Goal: Information Seeking & Learning: Get advice/opinions

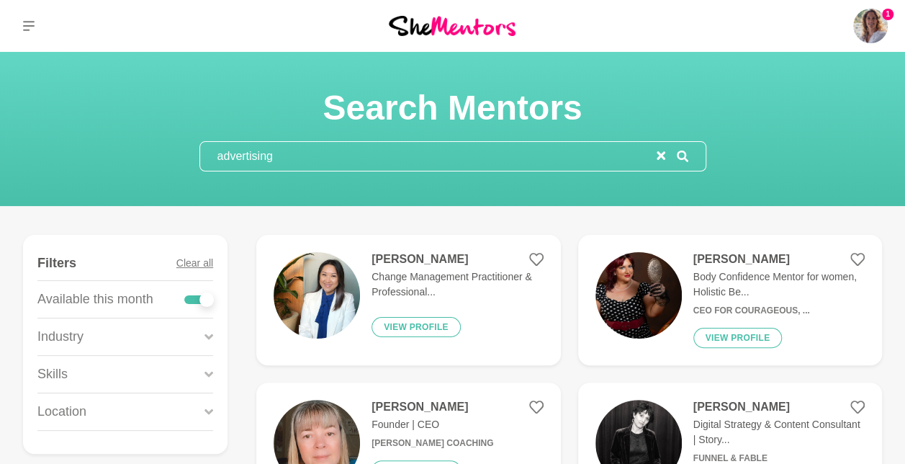
drag, startPoint x: 292, startPoint y: 161, endPoint x: 150, endPoint y: 177, distance: 142.7
click at [150, 177] on section "Search Mentors advertising" at bounding box center [452, 129] width 905 height 154
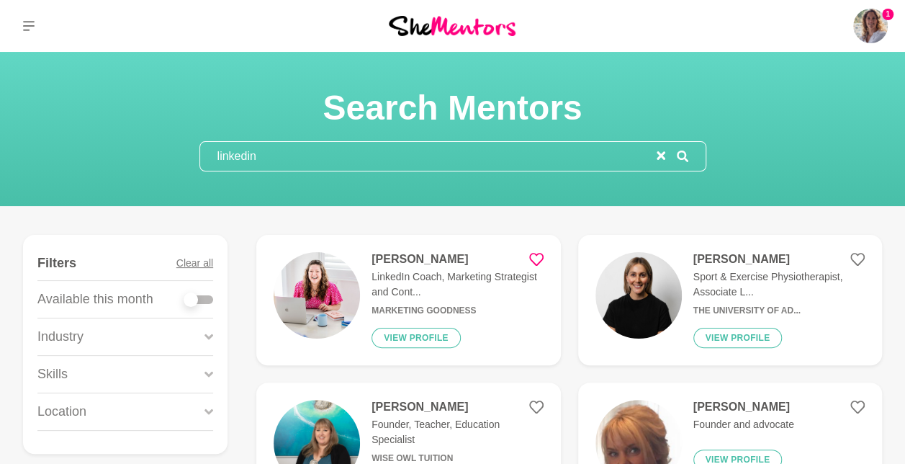
type input "linkedin"
click at [414, 256] on h4 "[PERSON_NAME]" at bounding box center [456, 259] width 171 height 14
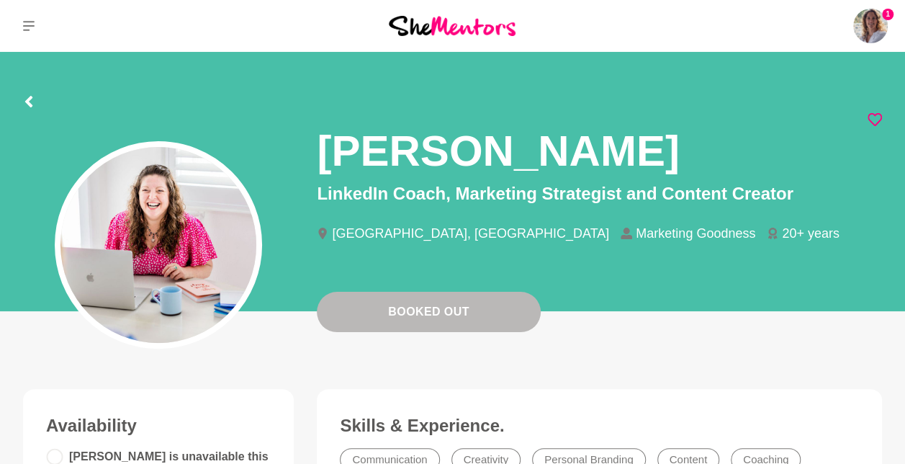
click at [875, 115] on icon at bounding box center [874, 119] width 14 height 13
click at [872, 118] on icon at bounding box center [874, 119] width 14 height 14
click at [872, 115] on icon at bounding box center [874, 119] width 14 height 14
click at [875, 119] on icon at bounding box center [874, 119] width 14 height 14
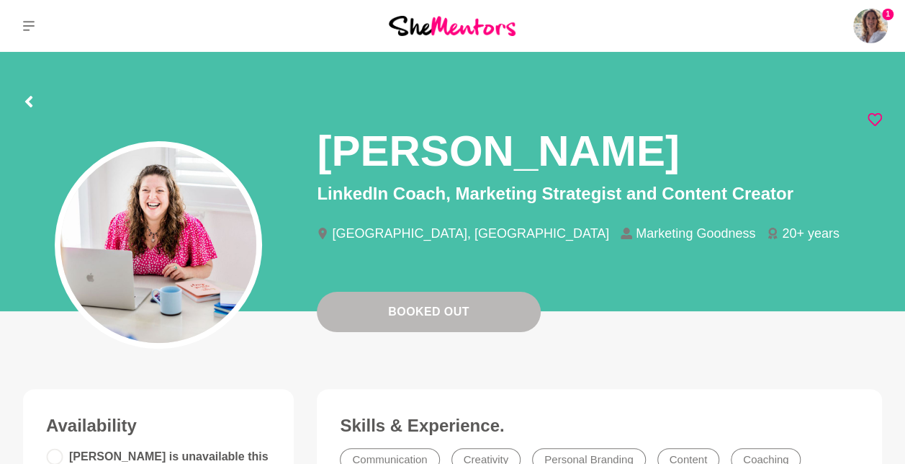
click at [875, 119] on icon at bounding box center [874, 119] width 14 height 14
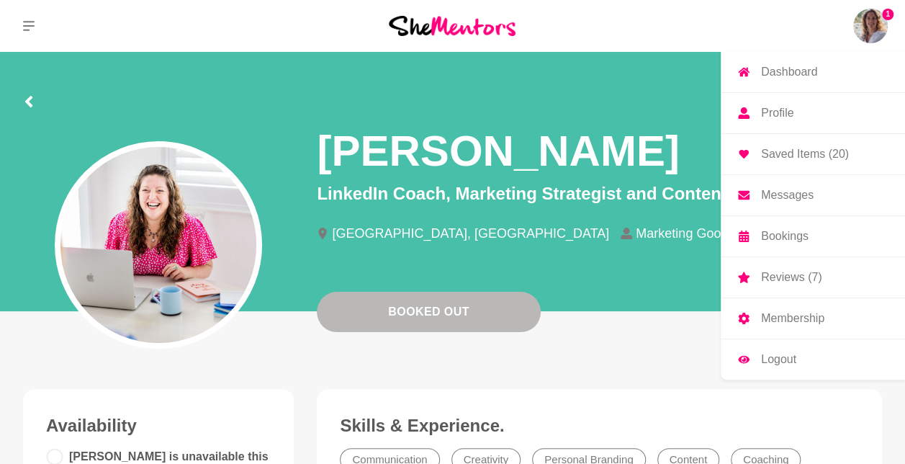
click at [860, 24] on img at bounding box center [870, 26] width 35 height 35
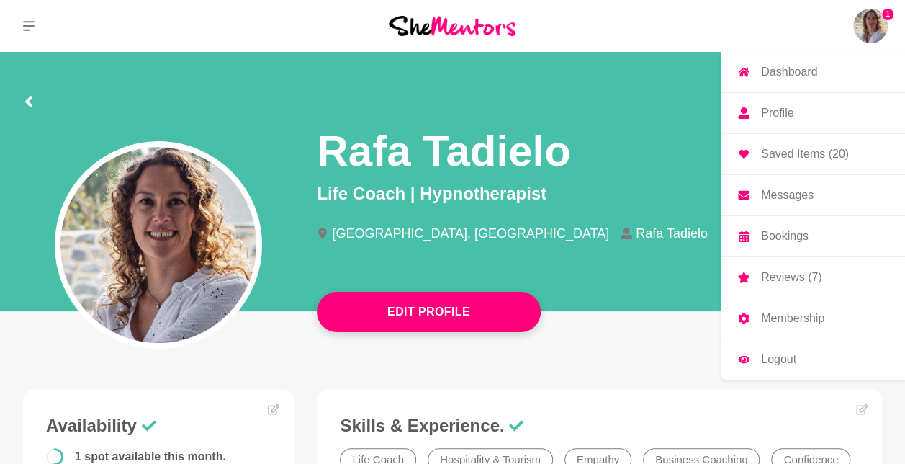
click at [872, 28] on img at bounding box center [870, 26] width 35 height 35
click at [868, 19] on img at bounding box center [870, 26] width 35 height 35
click at [860, 32] on img at bounding box center [870, 26] width 35 height 35
click at [877, 26] on img at bounding box center [870, 26] width 35 height 35
click at [783, 191] on p "Messages" at bounding box center [787, 195] width 53 height 12
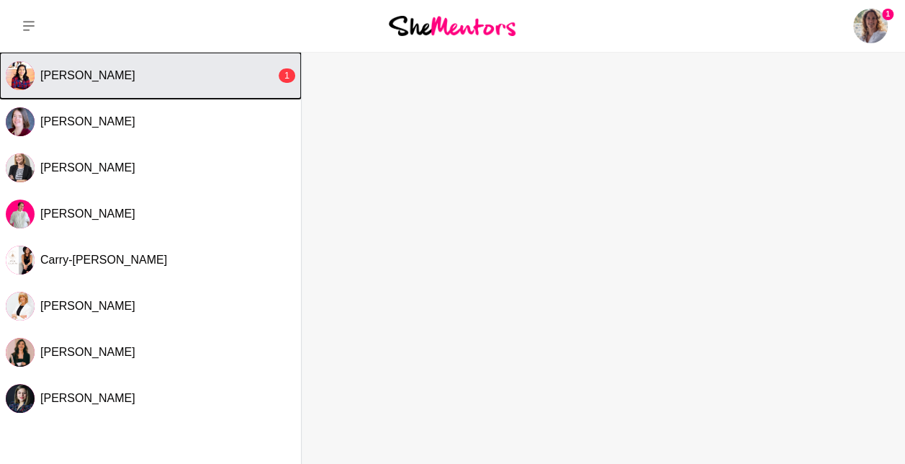
click at [124, 89] on button "[PERSON_NAME] 1" at bounding box center [150, 76] width 301 height 46
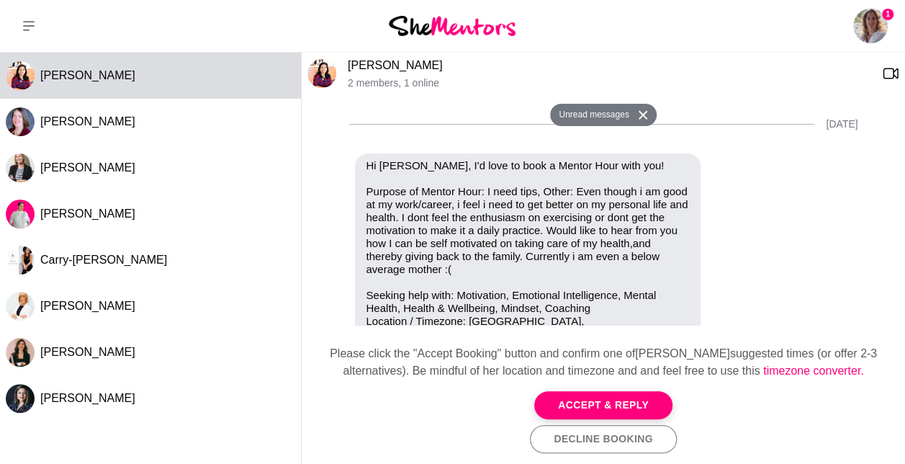
scroll to position [705, 0]
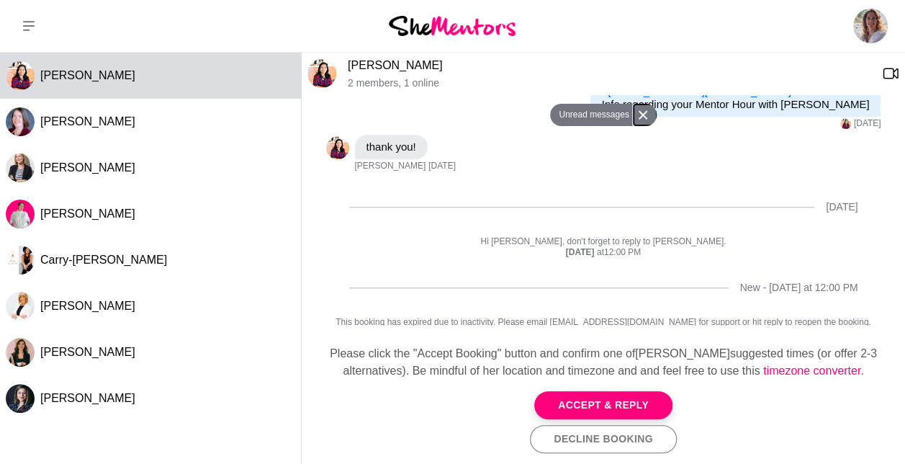
click at [642, 114] on icon at bounding box center [643, 114] width 10 height 9
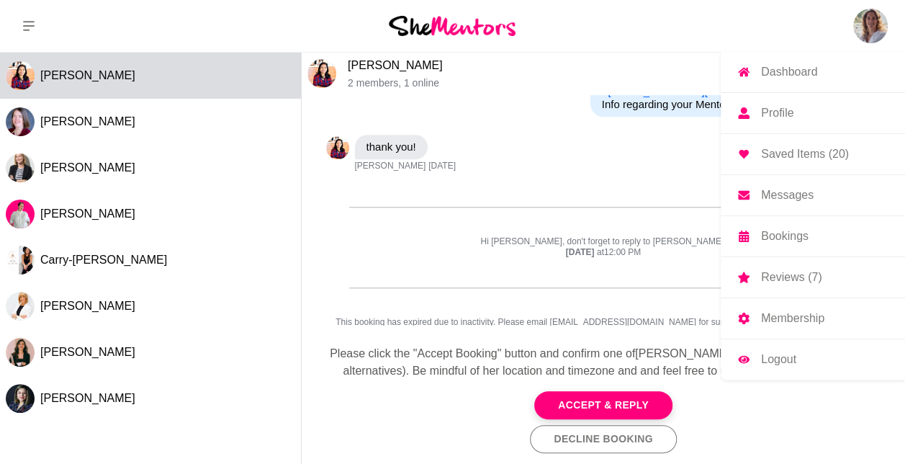
click at [828, 150] on p "Saved Items (20)" at bounding box center [805, 154] width 88 height 12
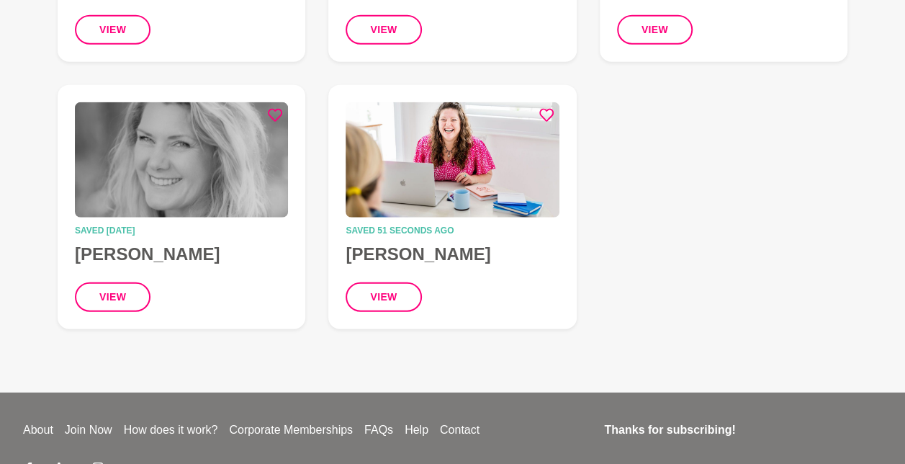
scroll to position [1740, 0]
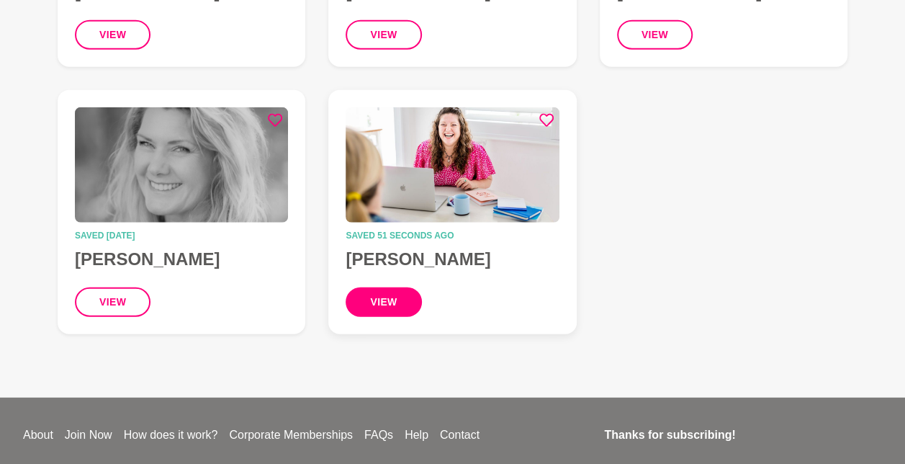
click at [399, 288] on button "view" at bounding box center [384, 302] width 76 height 30
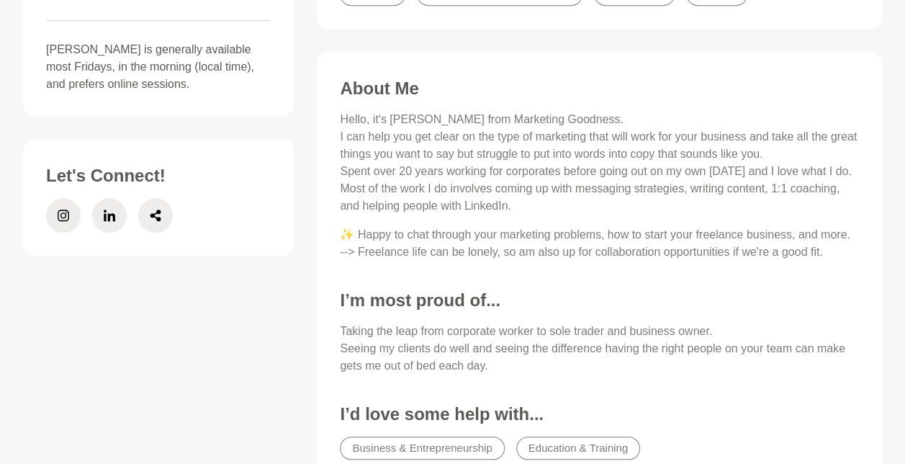
scroll to position [484, 0]
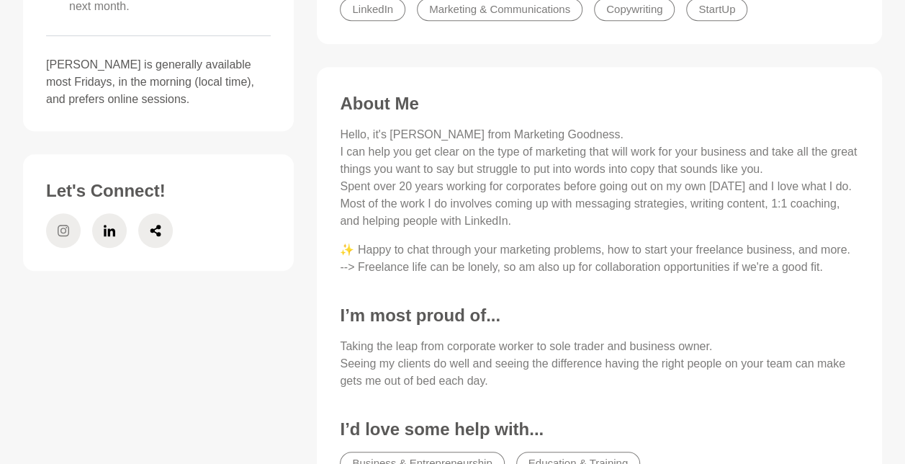
click at [65, 222] on icon at bounding box center [64, 230] width 12 height 35
click at [101, 235] on span at bounding box center [109, 230] width 35 height 35
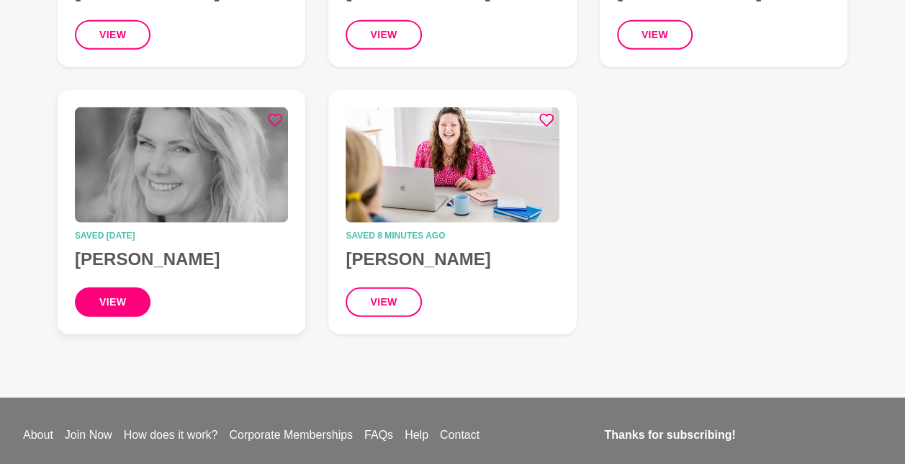
click at [115, 287] on button "view" at bounding box center [113, 302] width 76 height 30
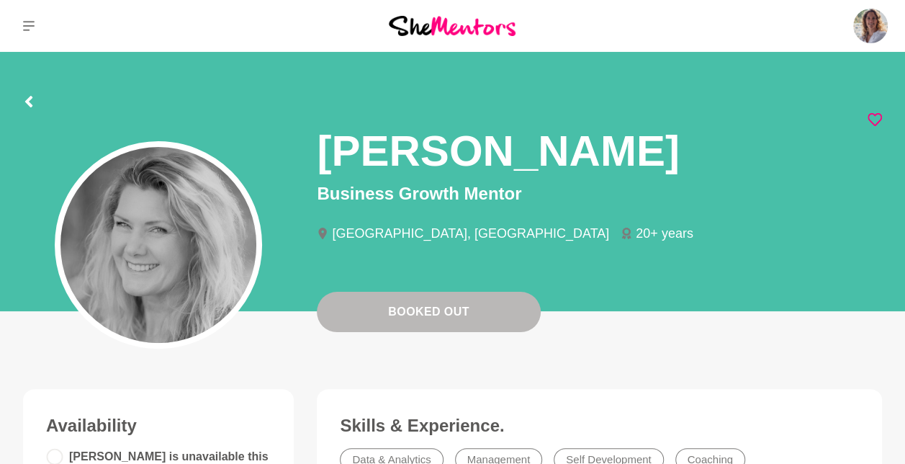
click at [874, 112] on icon at bounding box center [874, 119] width 14 height 14
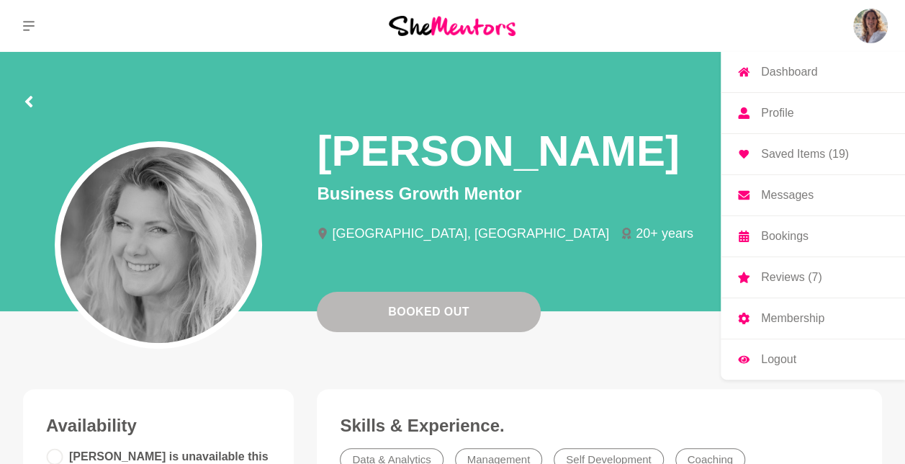
click at [788, 154] on p "Saved Items (19)" at bounding box center [805, 154] width 88 height 12
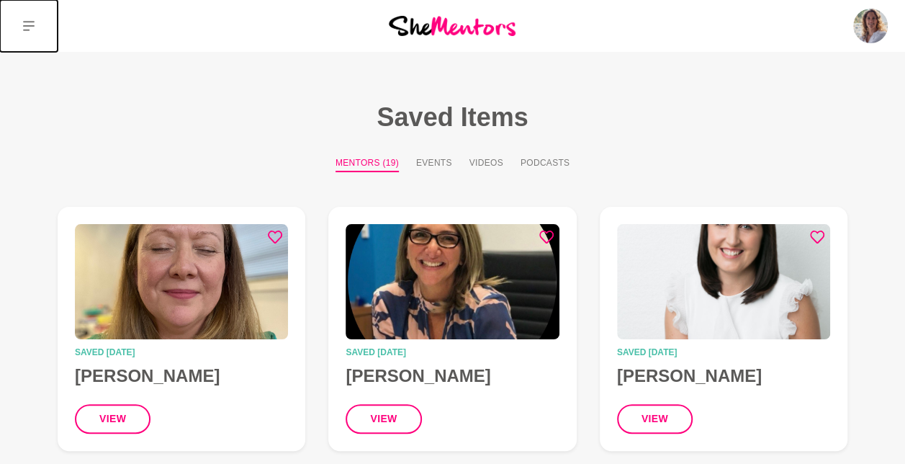
click at [27, 32] on button at bounding box center [29, 26] width 58 height 52
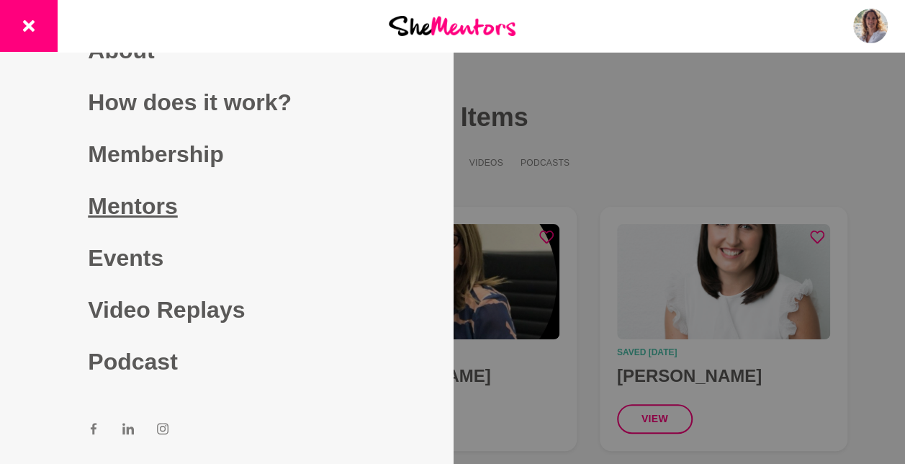
click at [161, 189] on link "Mentors" at bounding box center [226, 206] width 276 height 52
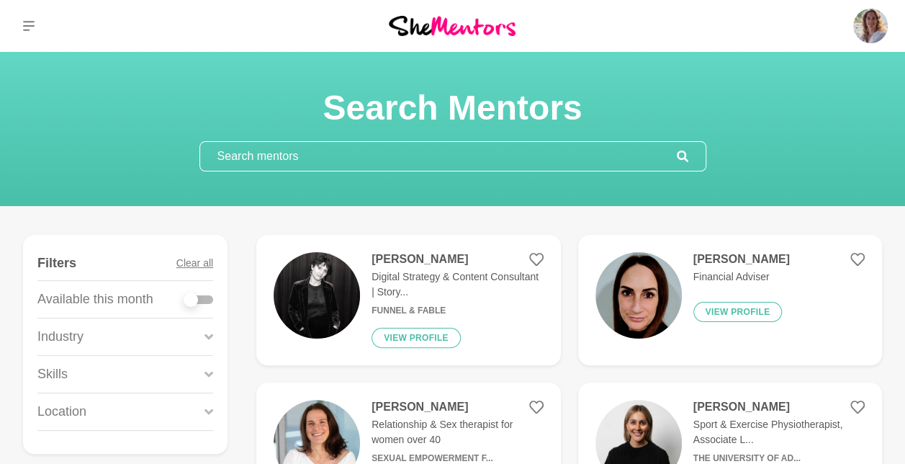
click at [394, 149] on input "text" at bounding box center [438, 156] width 477 height 29
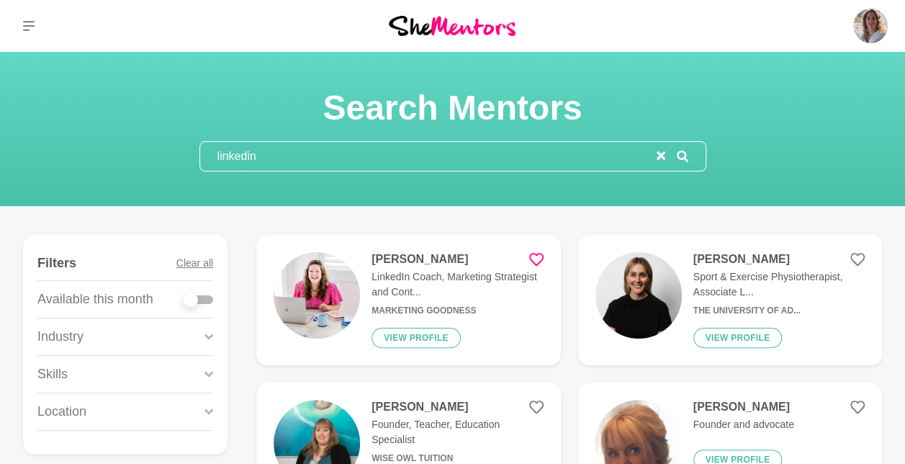
type input "linkedin"
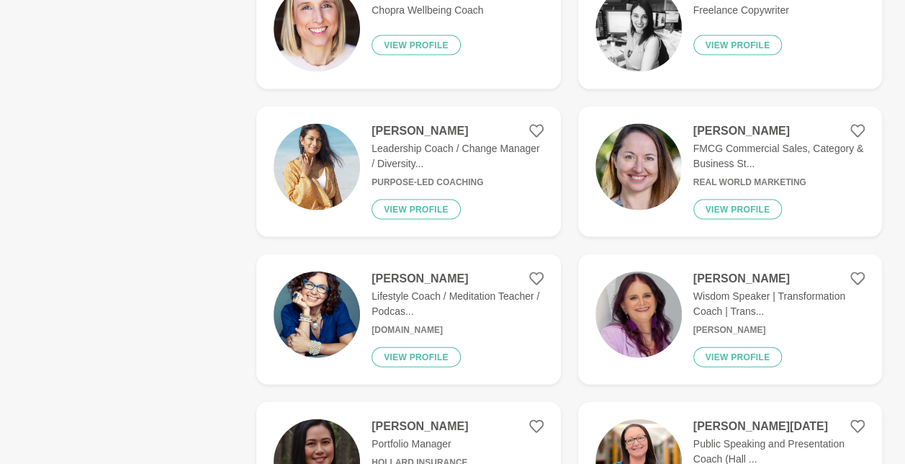
scroll to position [1440, 0]
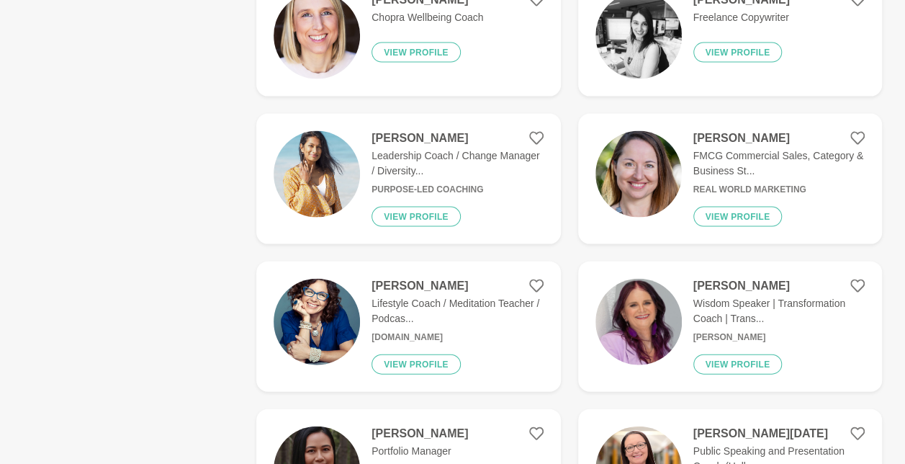
click at [429, 132] on h4 "[PERSON_NAME]" at bounding box center [456, 138] width 171 height 14
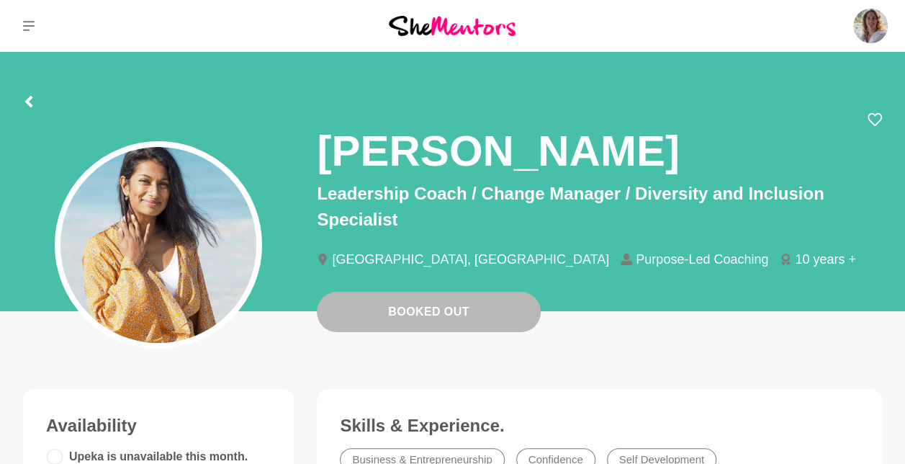
drag, startPoint x: 903, startPoint y: 125, endPoint x: 913, endPoint y: 171, distance: 47.0
click at [30, 27] on icon at bounding box center [29, 26] width 12 height 12
